Goal: Transaction & Acquisition: Purchase product/service

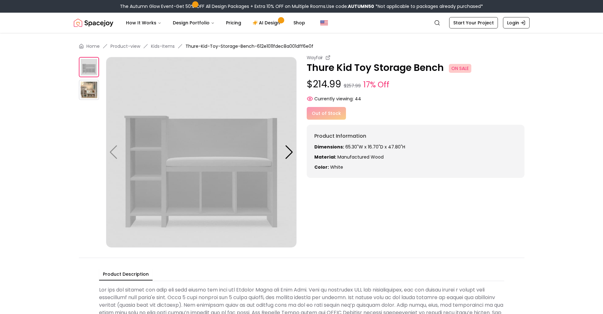
click at [515, 217] on div "Wayfair Thure Kid Toy Storage Bench ON SALE $214.99 $257.99 17% Off Currently v…" at bounding box center [302, 150] width 446 height 193
click at [287, 152] on div at bounding box center [289, 152] width 9 height 14
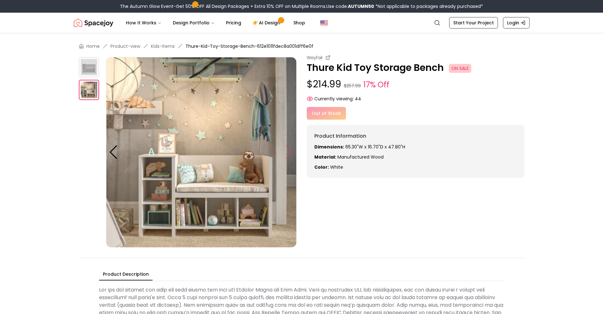
click at [287, 152] on img at bounding box center [201, 152] width 190 height 190
click at [288, 152] on img at bounding box center [201, 152] width 190 height 190
click at [357, 212] on div "Wayfair Thure Kid Toy Storage Bench ON SALE $214.99 $257.99 17% Off Currently v…" at bounding box center [302, 150] width 446 height 193
click at [93, 72] on img at bounding box center [89, 67] width 20 height 20
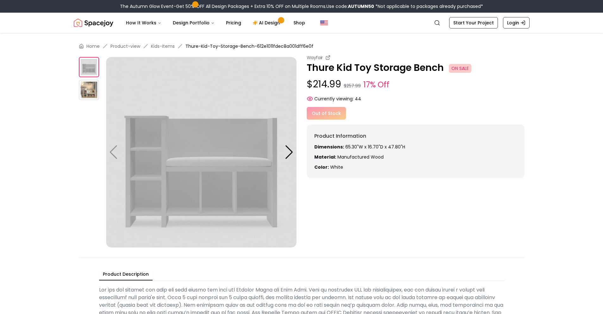
scroll to position [8, 0]
